Goal: Information Seeking & Learning: Learn about a topic

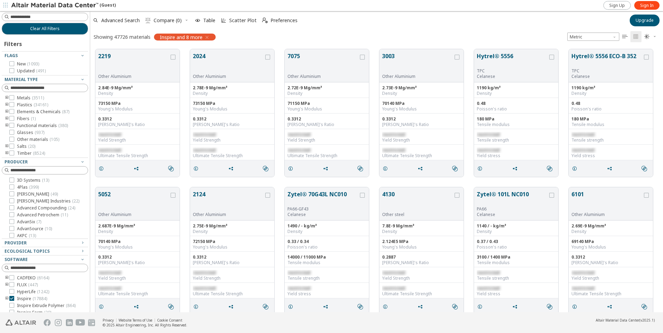
scroll to position [263, 567]
click at [5, 97] on icon "toogle group" at bounding box center [7, 98] width 5 height 6
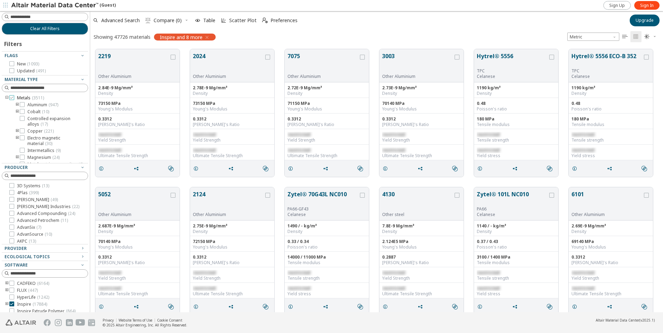
click at [13, 98] on icon at bounding box center [11, 97] width 5 height 5
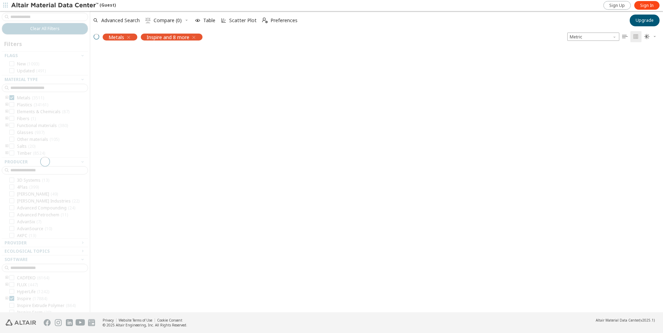
click at [6, 98] on div at bounding box center [45, 162] width 90 height 302
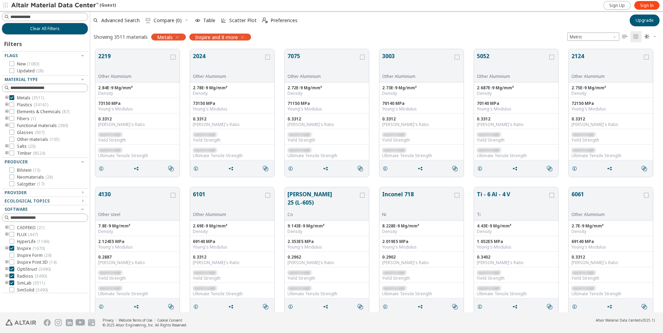
click at [6, 98] on icon "toogle group" at bounding box center [7, 98] width 5 height 6
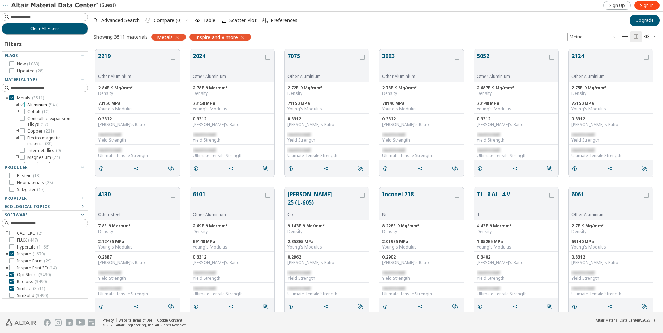
click at [21, 105] on icon at bounding box center [22, 104] width 5 height 5
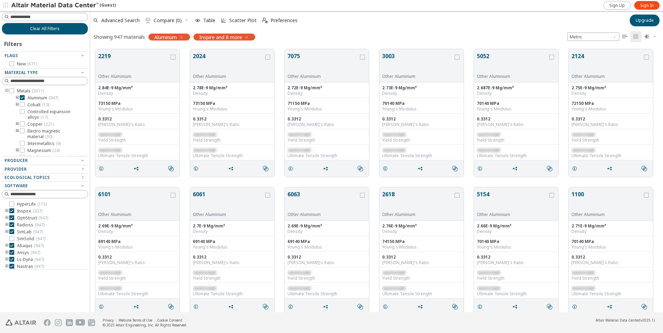
click at [249, 38] on icon "button" at bounding box center [247, 38] width 6 height 6
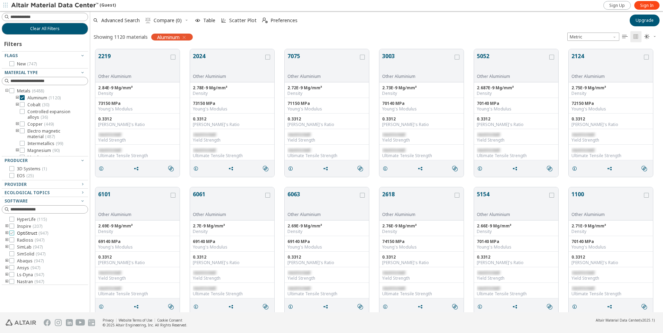
click at [13, 234] on icon at bounding box center [11, 233] width 5 height 5
click at [268, 194] on icon "grid" at bounding box center [267, 195] width 5 height 5
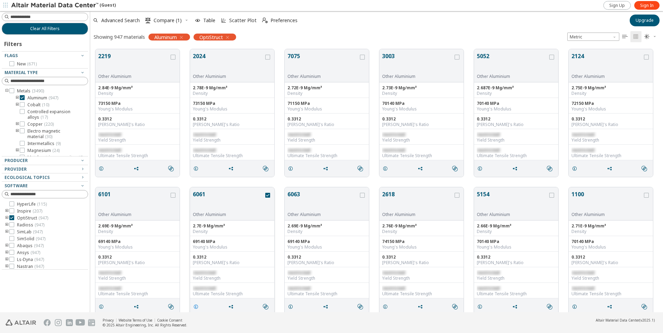
click at [194, 306] on icon "grid" at bounding box center [196, 307] width 6 height 6
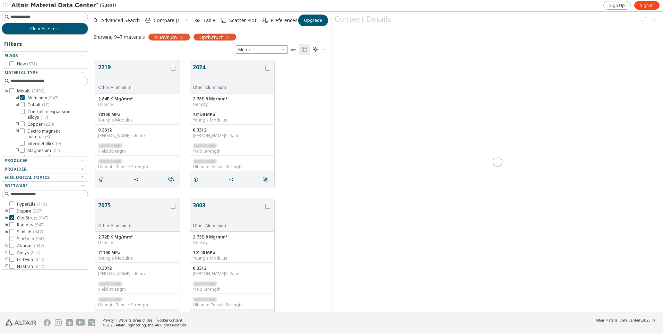
scroll to position [252, 236]
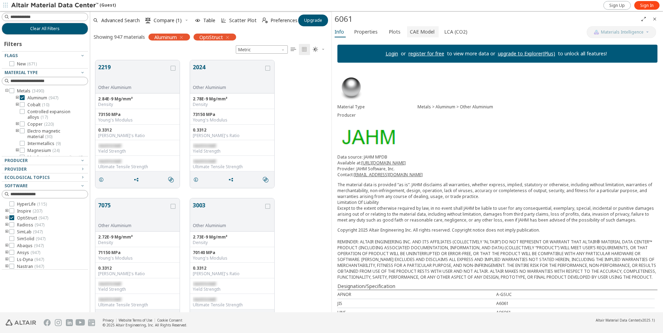
click at [431, 32] on span "CAE Model" at bounding box center [422, 31] width 25 height 11
